Goal: Task Accomplishment & Management: Use online tool/utility

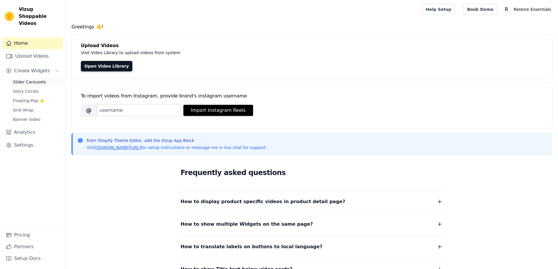
click at [32, 79] on span "Slider Carousels" at bounding box center [29, 82] width 33 height 6
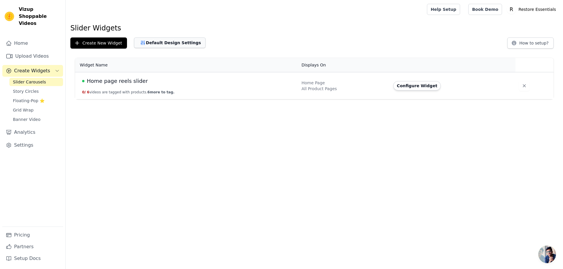
click at [145, 43] on button "Default Design Settings" at bounding box center [169, 43] width 71 height 11
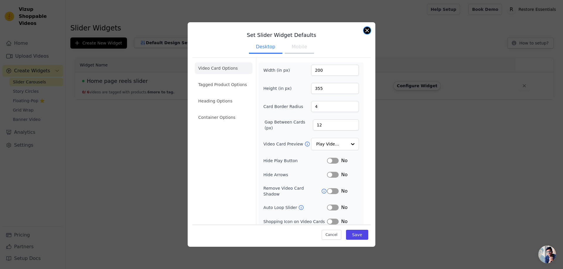
click at [369, 29] on button "Close modal" at bounding box center [366, 30] width 7 height 7
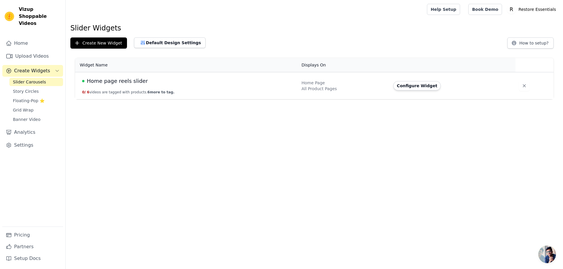
click at [115, 84] on span "Home page reels slider" at bounding box center [117, 81] width 61 height 8
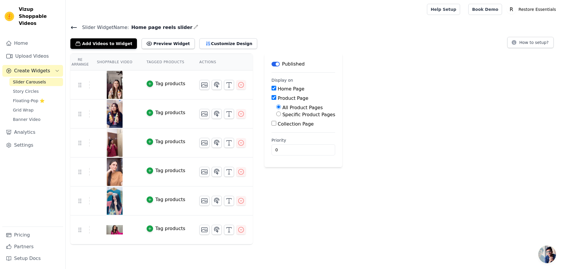
click at [73, 26] on icon at bounding box center [73, 27] width 7 height 7
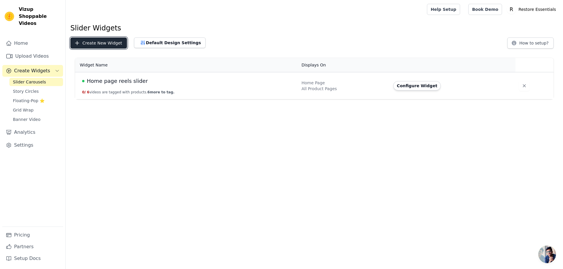
click at [96, 40] on button "Create New Widget" at bounding box center [98, 43] width 57 height 11
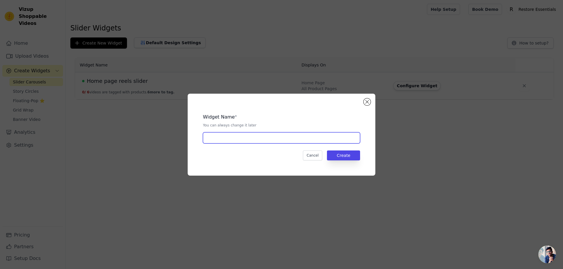
click at [241, 139] on input "text" at bounding box center [281, 137] width 157 height 11
type input "Hair Shampoo"
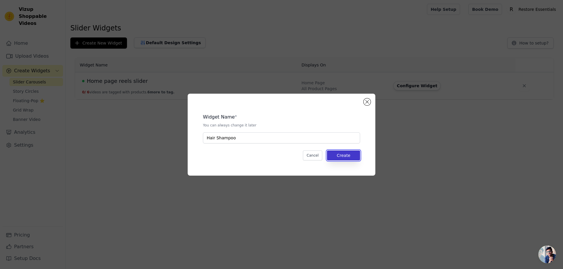
click at [341, 155] on button "Create" at bounding box center [343, 156] width 33 height 10
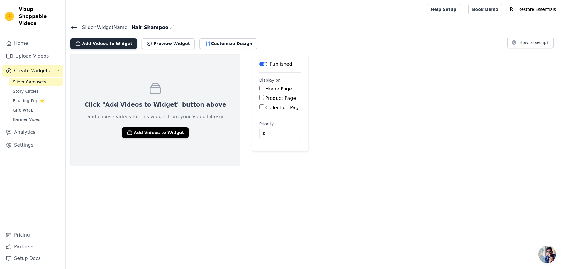
click at [111, 45] on button "Add Videos to Widget" at bounding box center [103, 43] width 67 height 11
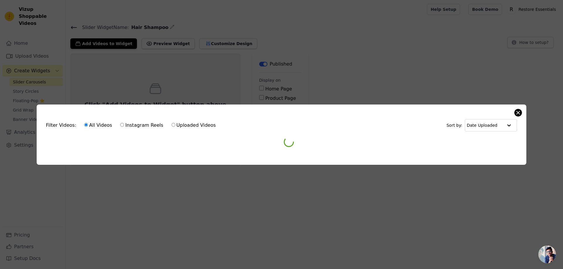
click at [517, 113] on div "Filter Videos: All Videos Instagram Reels Uploaded Videos Sort by: Date Uploade…" at bounding box center [281, 135] width 489 height 60
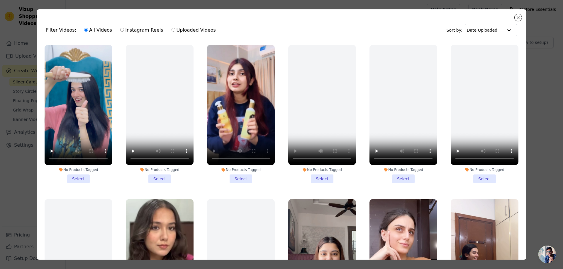
click at [237, 177] on li "No Products Tagged Select" at bounding box center [241, 114] width 68 height 139
click at [0, 0] on input "No Products Tagged Select" at bounding box center [0, 0] width 0 height 0
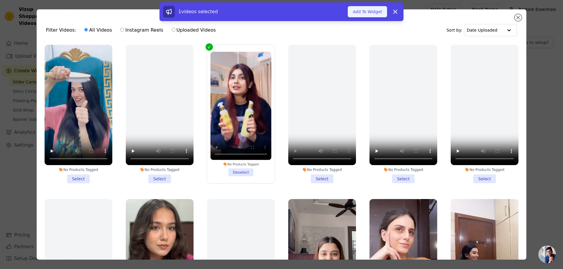
click at [374, 14] on button "Add To Widget" at bounding box center [367, 11] width 39 height 11
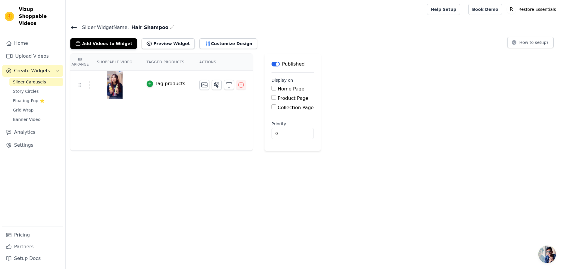
click at [271, 99] on input "Product Page" at bounding box center [273, 97] width 5 height 5
checkbox input "true"
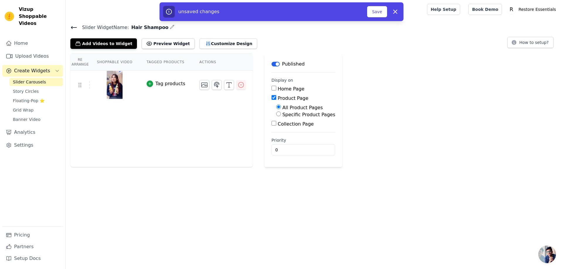
click at [276, 115] on input "Specific Product Pages" at bounding box center [278, 114] width 5 height 5
radio input "true"
click at [278, 126] on button "Select Products" at bounding box center [295, 128] width 39 height 10
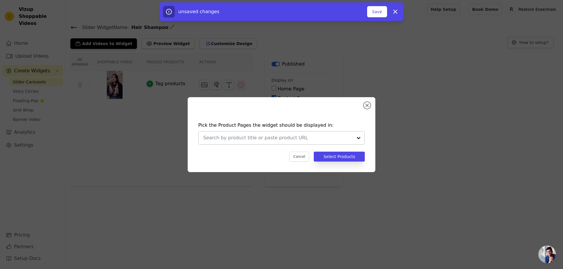
click at [356, 140] on div at bounding box center [358, 138] width 12 height 13
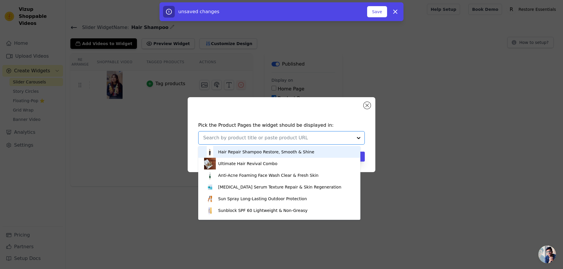
click at [251, 153] on div "Hair Repair Shampoo Restore, Smooth & Shine" at bounding box center [266, 152] width 96 height 6
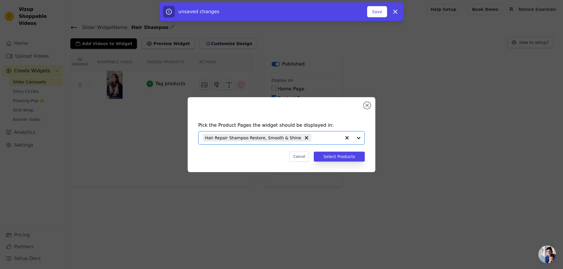
click at [356, 138] on div at bounding box center [352, 138] width 23 height 13
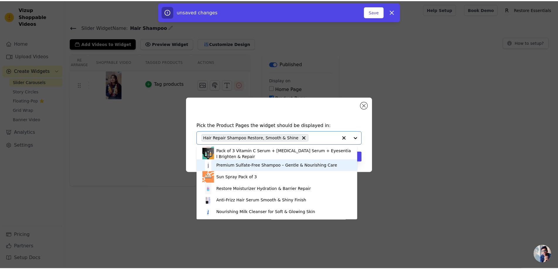
scroll to position [105, 0]
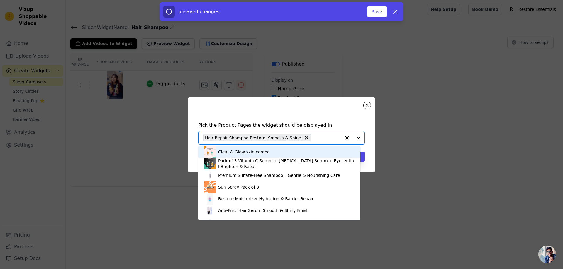
click at [328, 100] on div "Pick the Product Pages the widget should be displayed in: Hair Repair Shampoo R…" at bounding box center [282, 134] width 188 height 75
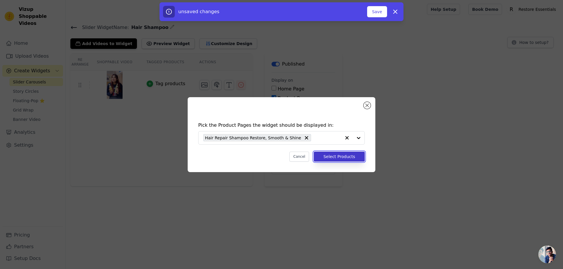
click at [339, 153] on button "Select Products" at bounding box center [339, 157] width 51 height 10
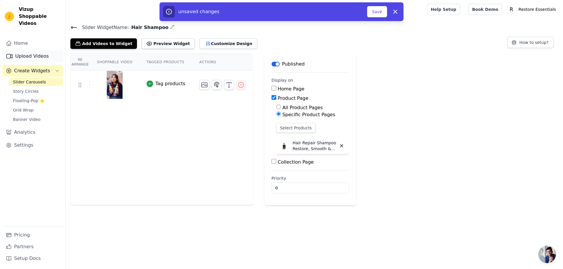
click at [15, 50] on link "Upload Videos" at bounding box center [32, 56] width 61 height 12
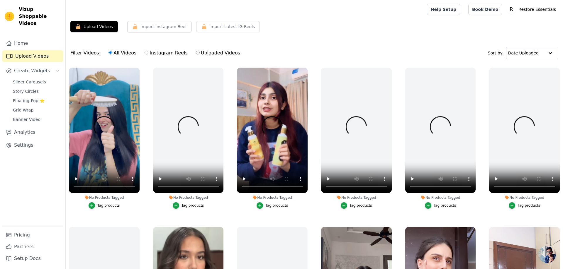
click at [95, 25] on button "Upload Videos" at bounding box center [93, 26] width 47 height 11
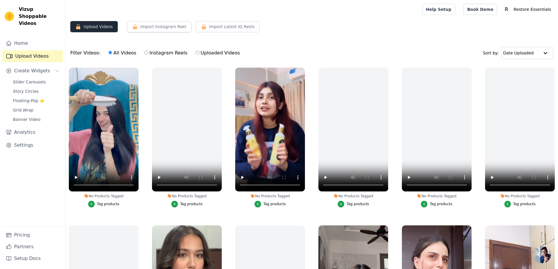
click at [98, 25] on button "Upload Videos" at bounding box center [93, 26] width 47 height 11
click at [94, 32] on button "Upload Videos" at bounding box center [93, 26] width 47 height 11
click at [93, 27] on button "Upload Videos" at bounding box center [93, 26] width 47 height 11
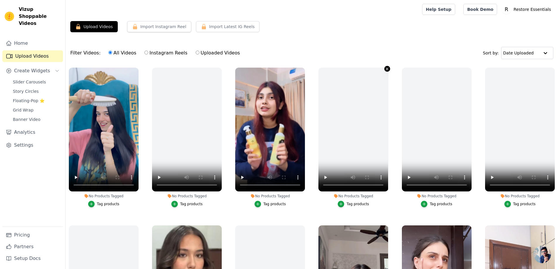
click at [385, 69] on icon "button" at bounding box center [387, 69] width 4 height 4
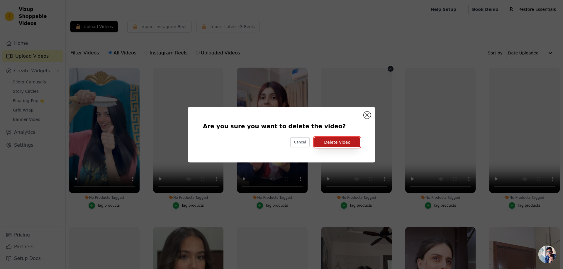
click at [346, 141] on button "Delete Video" at bounding box center [337, 142] width 46 height 10
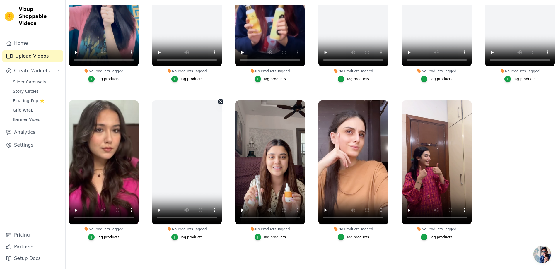
scroll to position [60, 0]
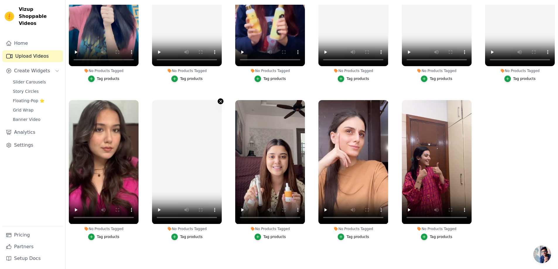
click at [222, 99] on button "No Products Tagged Tag products" at bounding box center [221, 101] width 6 height 6
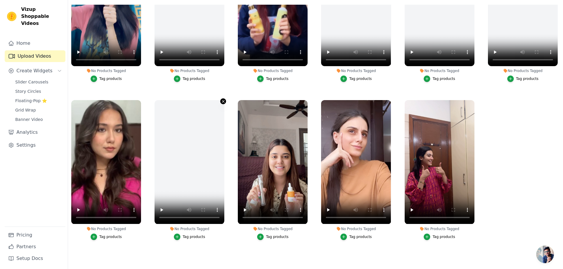
scroll to position [0, 0]
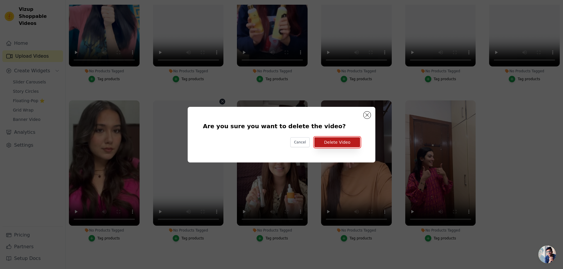
click at [343, 143] on button "Delete Video" at bounding box center [337, 142] width 46 height 10
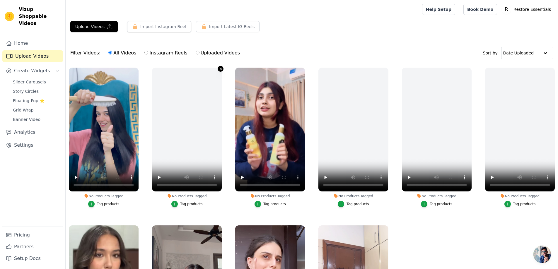
click at [220, 69] on icon "button" at bounding box center [221, 69] width 4 height 4
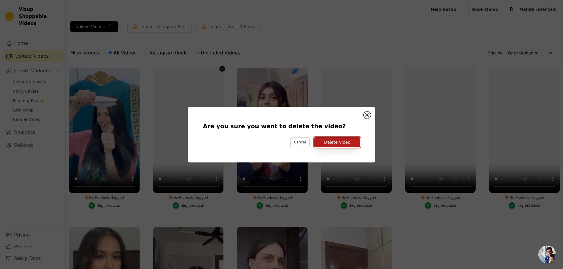
click at [352, 146] on button "Delete Video" at bounding box center [337, 142] width 46 height 10
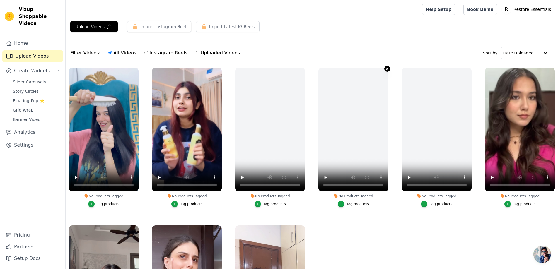
click at [386, 69] on icon "button" at bounding box center [387, 69] width 4 height 4
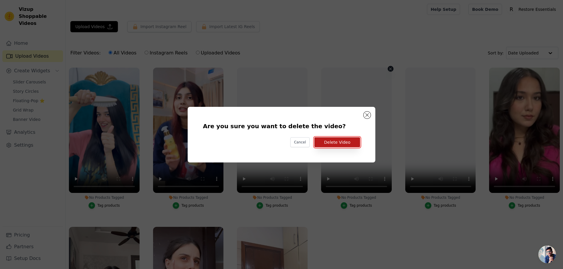
click at [352, 145] on button "Delete Video" at bounding box center [337, 142] width 46 height 10
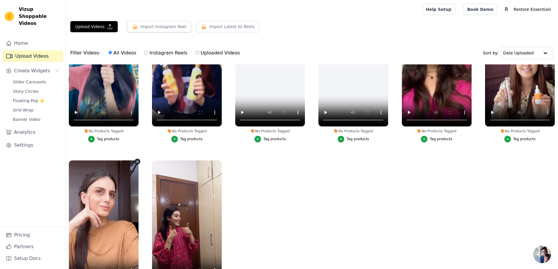
scroll to position [67, 0]
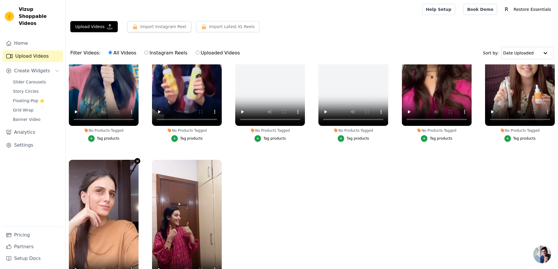
click at [135, 161] on icon "button" at bounding box center [137, 161] width 4 height 4
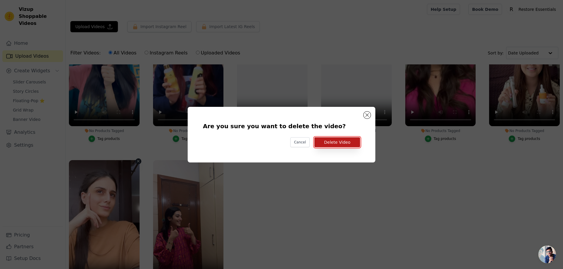
click at [345, 144] on button "Delete Video" at bounding box center [337, 142] width 46 height 10
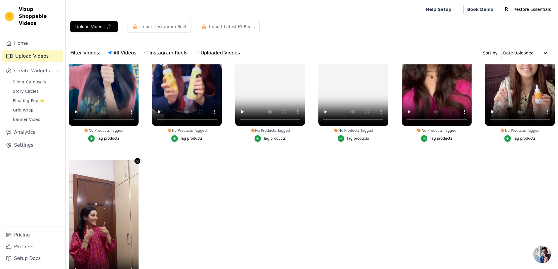
click at [137, 162] on button "No Products Tagged Tag products" at bounding box center [137, 161] width 6 height 6
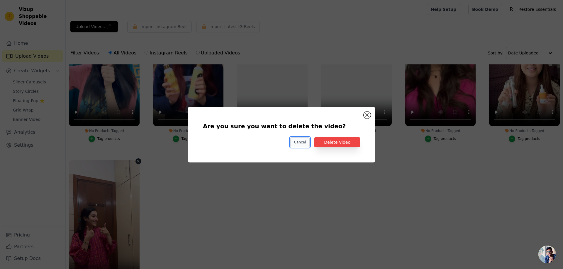
click at [304, 146] on button "Cancel" at bounding box center [300, 142] width 20 height 10
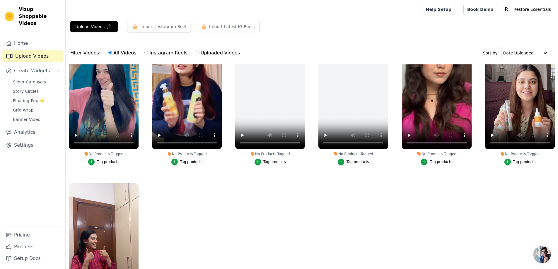
scroll to position [0, 0]
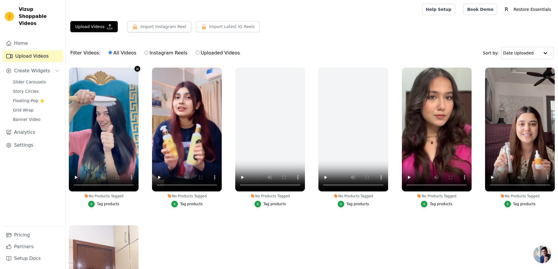
click at [137, 67] on icon "button" at bounding box center [137, 69] width 4 height 4
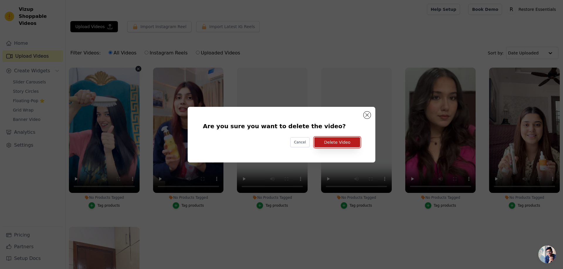
click at [341, 142] on button "Delete Video" at bounding box center [337, 142] width 46 height 10
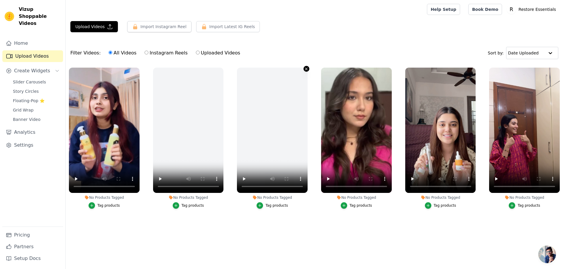
click at [306, 69] on icon "button" at bounding box center [306, 69] width 4 height 4
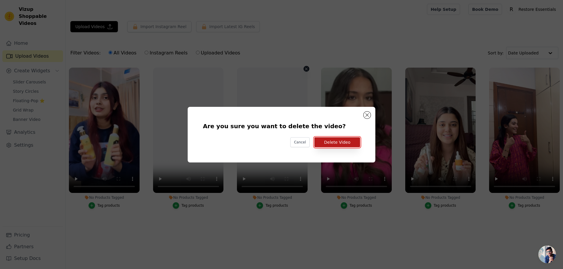
click at [326, 139] on button "Delete Video" at bounding box center [337, 142] width 46 height 10
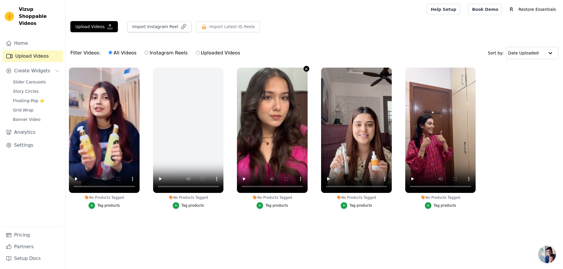
click at [306, 67] on icon "button" at bounding box center [306, 69] width 4 height 4
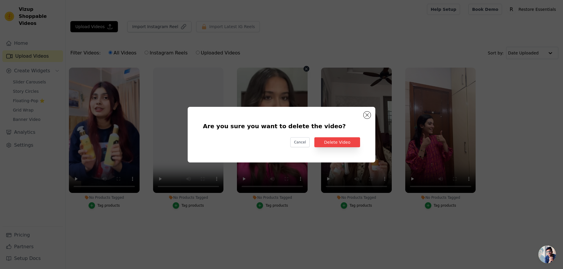
click at [285, 242] on div "Are you sure you want to delete the video? Cancel Delete Video" at bounding box center [281, 134] width 563 height 269
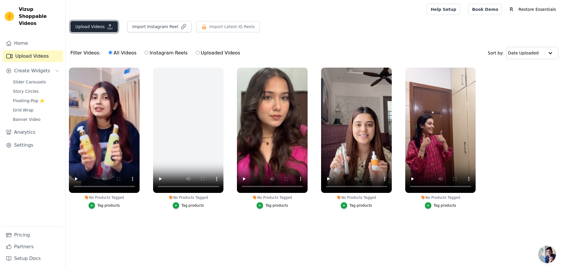
click at [102, 23] on button "Upload Videos" at bounding box center [93, 26] width 47 height 11
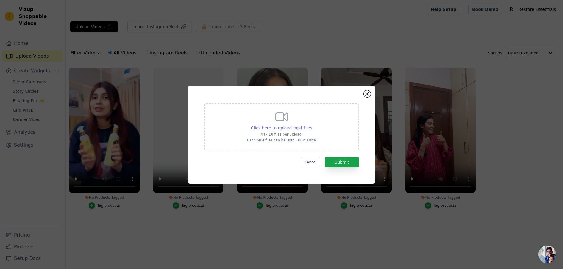
click at [304, 128] on span "Click here to upload mp4 files" at bounding box center [281, 128] width 61 height 5
click at [311, 125] on input "Click here to upload mp4 files Max 10 files per upload. Each MP4 files can be u…" at bounding box center [311, 125] width 0 height 0
type input "C:\fakepath\Untitled video - Made with Clipchamp (11).mp4"
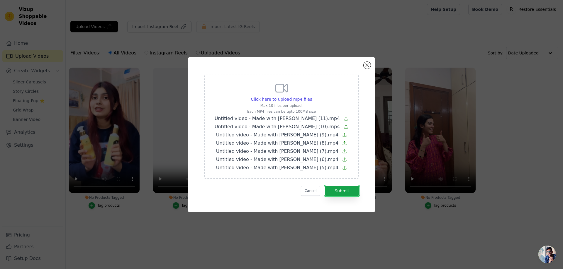
drag, startPoint x: 347, startPoint y: 190, endPoint x: 331, endPoint y: 182, distance: 18.6
click at [347, 190] on button "Submit" at bounding box center [342, 191] width 34 height 10
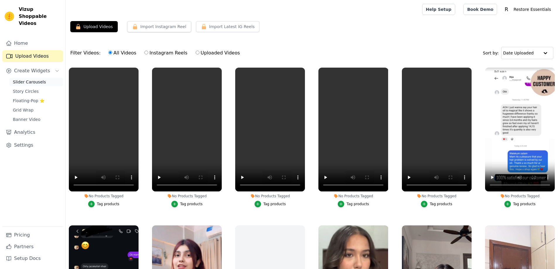
click at [29, 79] on span "Slider Carousels" at bounding box center [29, 82] width 33 height 6
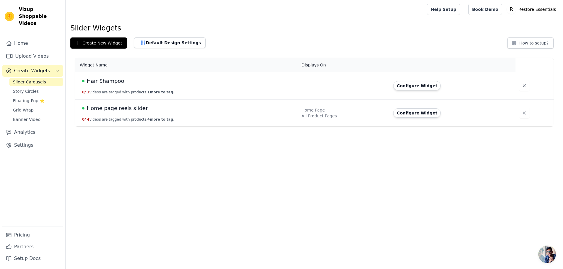
click at [111, 79] on span "Hair Shampoo" at bounding box center [106, 81] width 38 height 8
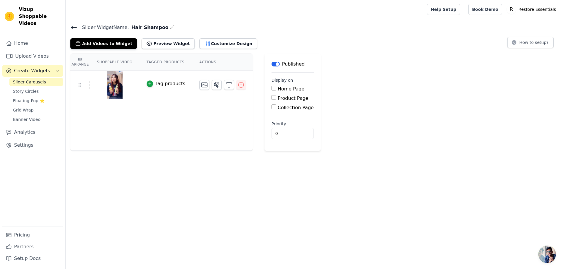
click at [271, 98] on input "Product Page" at bounding box center [273, 97] width 5 height 5
checkbox input "true"
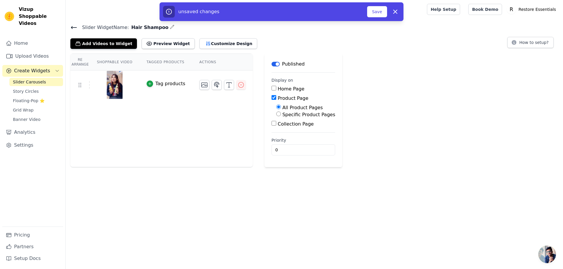
click at [276, 116] on input "Specific Product Pages" at bounding box center [278, 114] width 5 height 5
radio input "true"
click at [282, 123] on button "Select Products" at bounding box center [295, 128] width 39 height 10
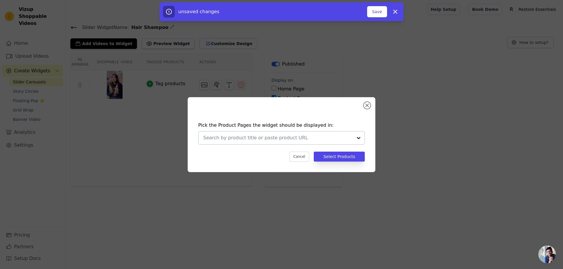
click at [357, 139] on div at bounding box center [358, 138] width 12 height 13
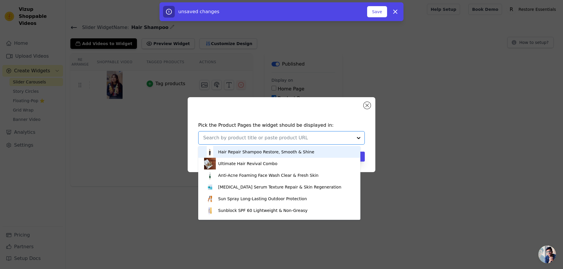
click at [252, 155] on div "Hair Repair Shampoo Restore, Smooth & Shine" at bounding box center [266, 152] width 96 height 6
click at [263, 151] on div "Hair Repair Shampoo Restore, Smooth & Shine" at bounding box center [266, 152] width 96 height 6
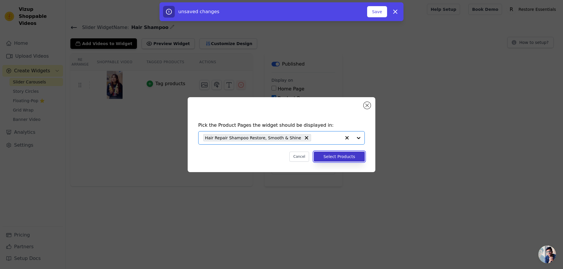
click at [331, 160] on button "Select Products" at bounding box center [339, 157] width 51 height 10
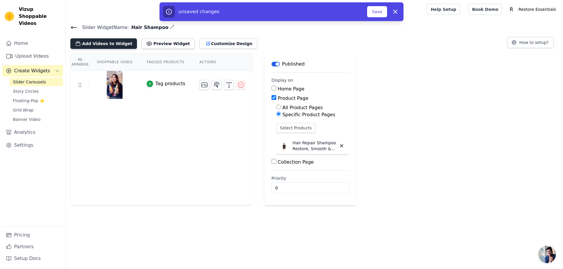
click at [104, 45] on button "Add Videos to Widget" at bounding box center [103, 43] width 67 height 11
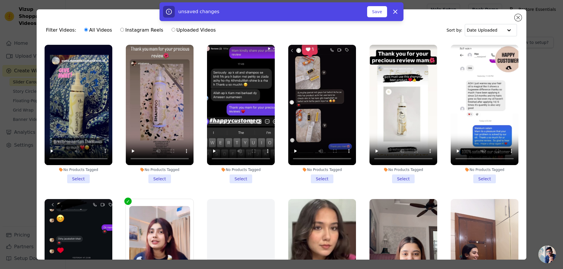
click at [77, 175] on li "No Products Tagged Select" at bounding box center [79, 114] width 68 height 139
click at [0, 0] on input "No Products Tagged Select" at bounding box center [0, 0] width 0 height 0
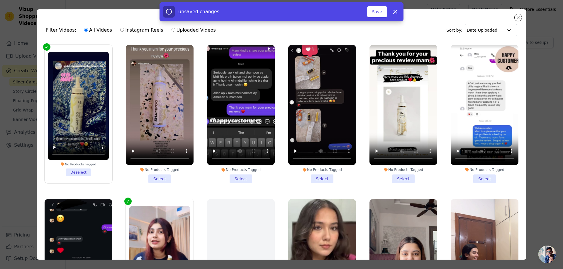
click at [156, 174] on li "No Products Tagged Select" at bounding box center [160, 114] width 68 height 139
click at [0, 0] on input "No Products Tagged Select" at bounding box center [0, 0] width 0 height 0
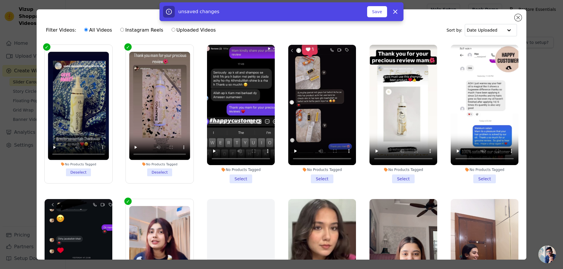
click at [246, 179] on li "No Products Tagged Select" at bounding box center [241, 114] width 68 height 139
click at [0, 0] on input "No Products Tagged Select" at bounding box center [0, 0] width 0 height 0
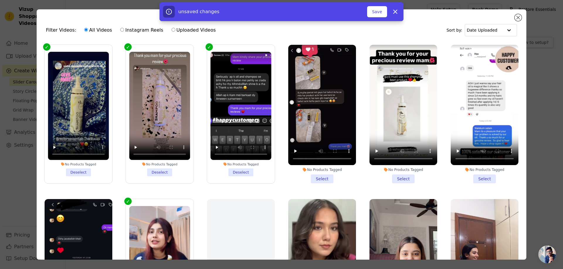
click at [313, 177] on li "No Products Tagged Select" at bounding box center [322, 114] width 68 height 139
click at [0, 0] on input "No Products Tagged Select" at bounding box center [0, 0] width 0 height 0
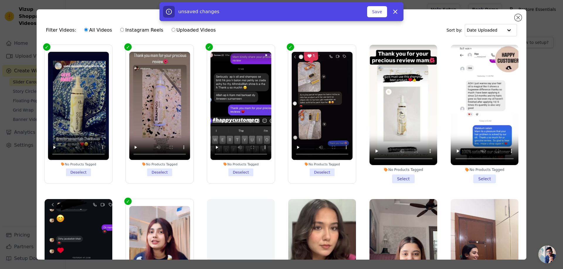
click at [402, 176] on li "No Products Tagged Select" at bounding box center [403, 114] width 68 height 139
click at [0, 0] on input "No Products Tagged Select" at bounding box center [0, 0] width 0 height 0
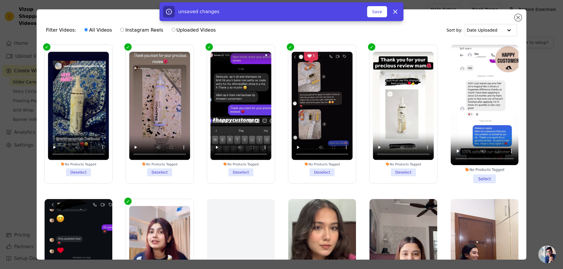
click at [501, 176] on li "No Products Tagged Select" at bounding box center [484, 114] width 68 height 139
click at [0, 0] on input "No Products Tagged Select" at bounding box center [0, 0] width 0 height 0
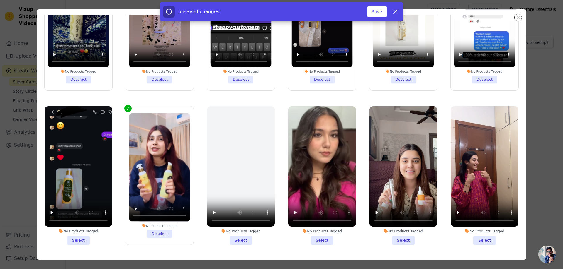
scroll to position [51, 0]
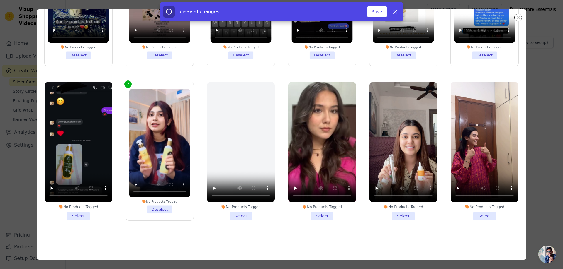
click at [79, 217] on div "No Products Tagged Select" at bounding box center [78, 151] width 74 height 145
click at [80, 214] on li "No Products Tagged Select" at bounding box center [79, 151] width 68 height 139
click at [0, 0] on input "No Products Tagged Select" at bounding box center [0, 0] width 0 height 0
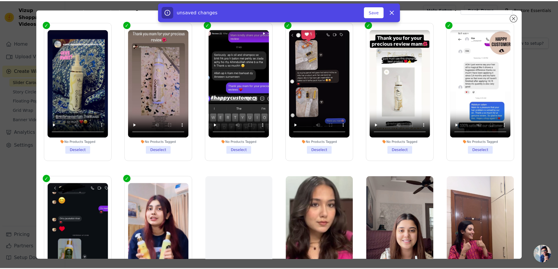
scroll to position [0, 0]
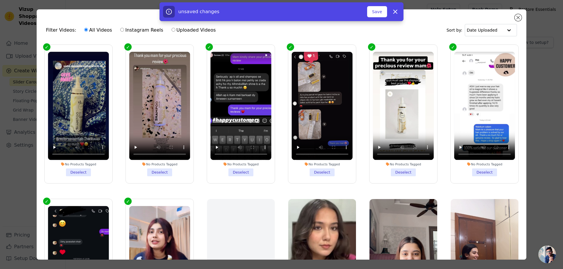
click at [517, 17] on div "unsaved changes Save Dismiss" at bounding box center [281, 11] width 563 height 19
click at [373, 13] on button "Save" at bounding box center [377, 11] width 20 height 11
click at [517, 19] on div "8 videos selected Add To Widget Dismiss" at bounding box center [281, 12] width 563 height 21
click at [548, 12] on button "✖" at bounding box center [549, 11] width 7 height 7
click at [518, 18] on div "8 videos selected Add To Widget Dismiss" at bounding box center [281, 12] width 563 height 21
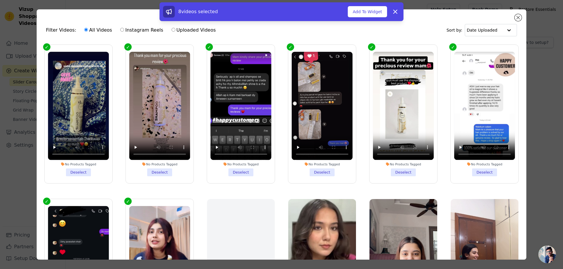
click at [515, 15] on div "8 videos selected Add To Widget Dismiss" at bounding box center [281, 12] width 563 height 21
click at [517, 17] on div "8 videos selected Add To Widget Dismiss" at bounding box center [281, 12] width 563 height 21
click at [367, 15] on button "Add To Widget" at bounding box center [367, 11] width 39 height 11
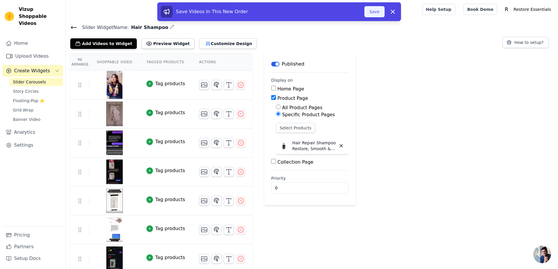
click at [379, 11] on button "Save" at bounding box center [375, 11] width 20 height 11
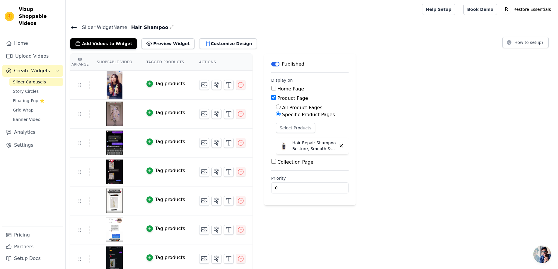
click at [75, 30] on icon at bounding box center [73, 27] width 7 height 7
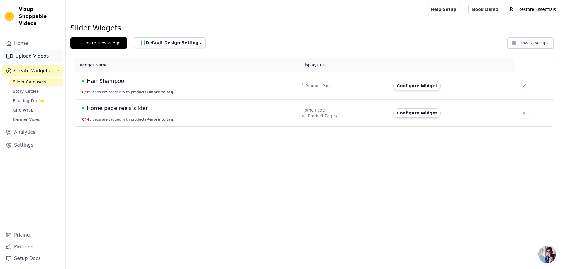
click at [40, 50] on link "Upload Videos" at bounding box center [32, 56] width 61 height 12
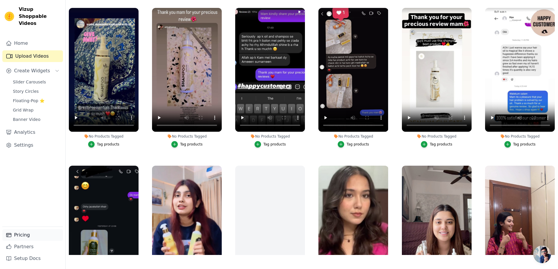
click at [16, 235] on link "Pricing" at bounding box center [32, 235] width 61 height 12
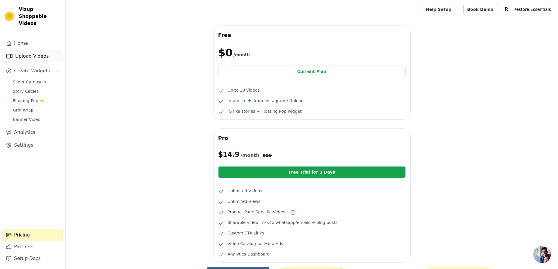
click at [25, 54] on link "Upload Videos" at bounding box center [32, 56] width 61 height 12
